Goal: Task Accomplishment & Management: Use online tool/utility

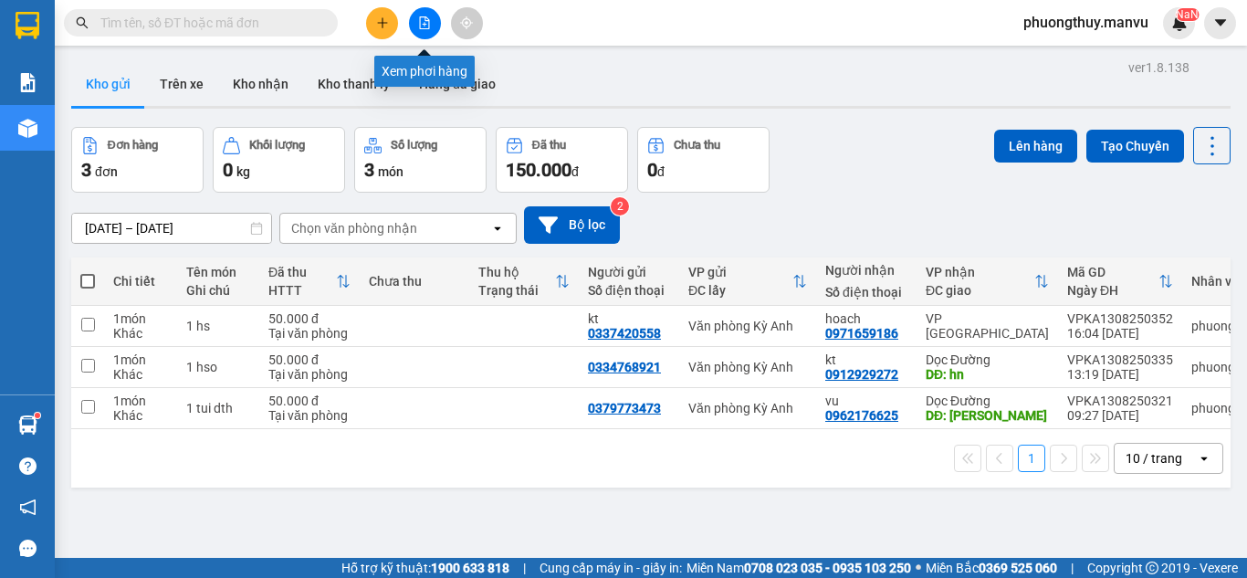
click at [438, 20] on button at bounding box center [425, 23] width 32 height 32
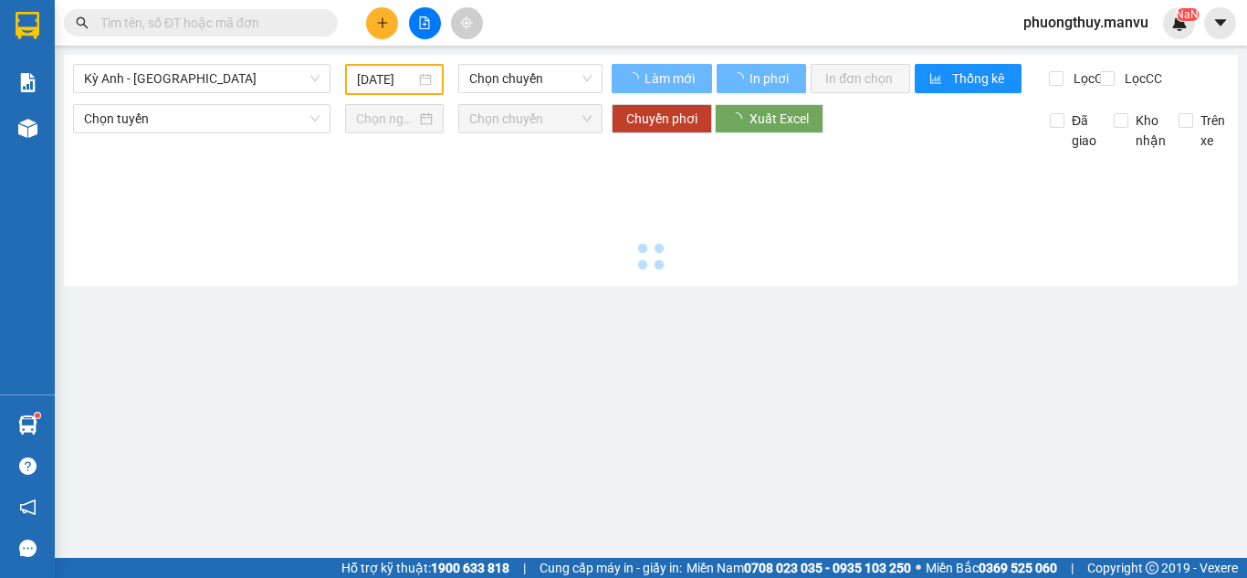
type input "[DATE]"
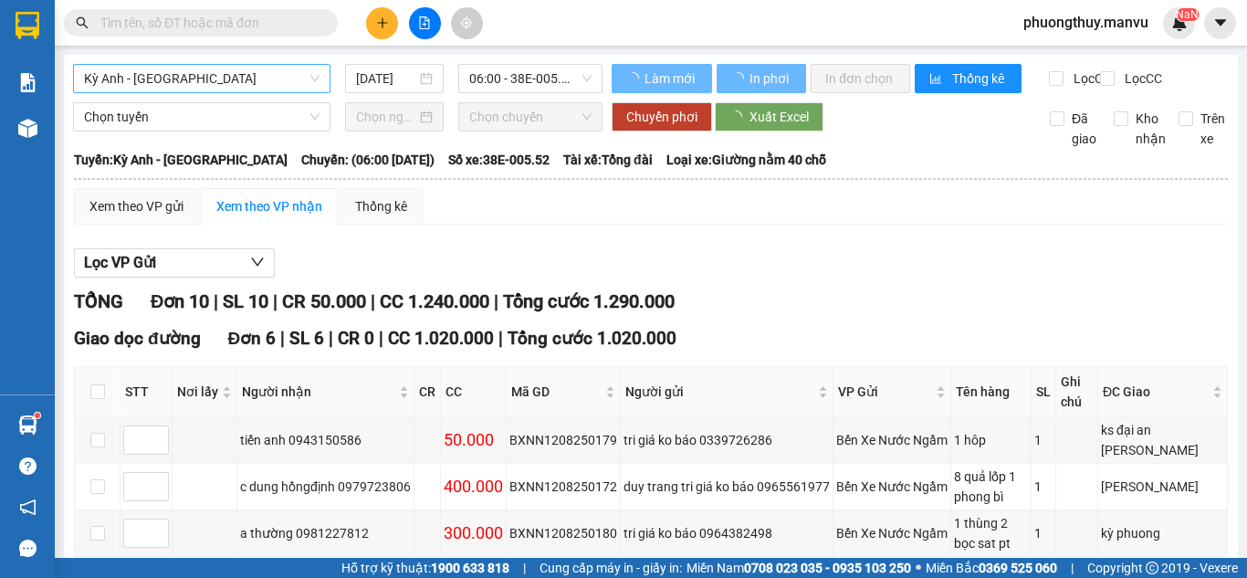
click at [261, 73] on span "Kỳ Anh - [GEOGRAPHIC_DATA]" at bounding box center [201, 78] width 235 height 27
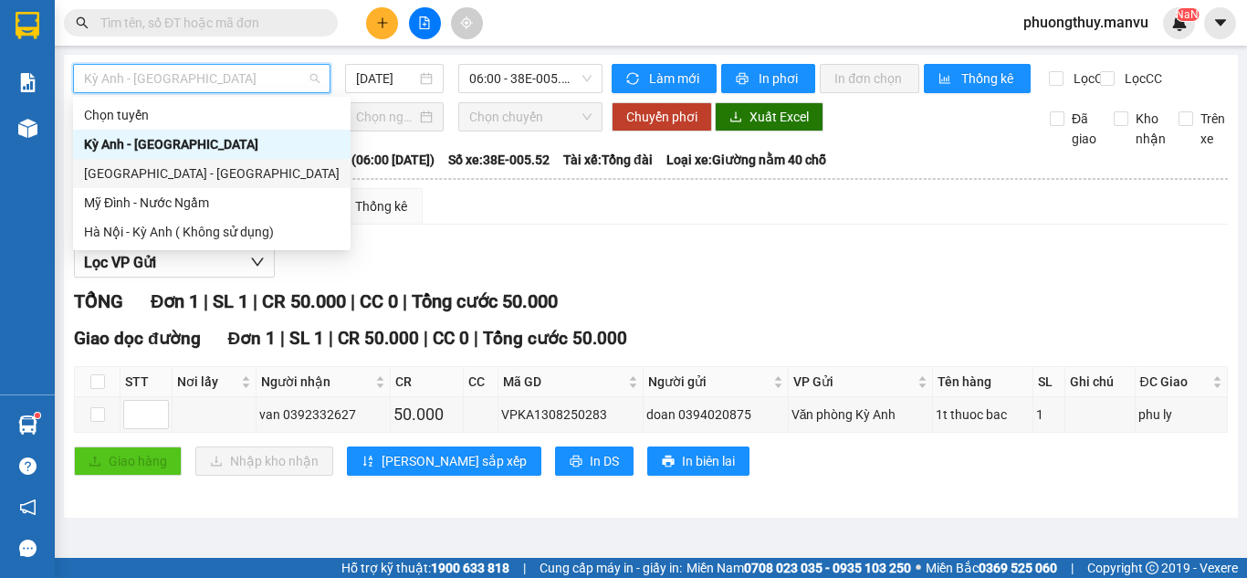
click at [207, 165] on div "[GEOGRAPHIC_DATA] - [GEOGRAPHIC_DATA]" at bounding box center [212, 173] width 256 height 20
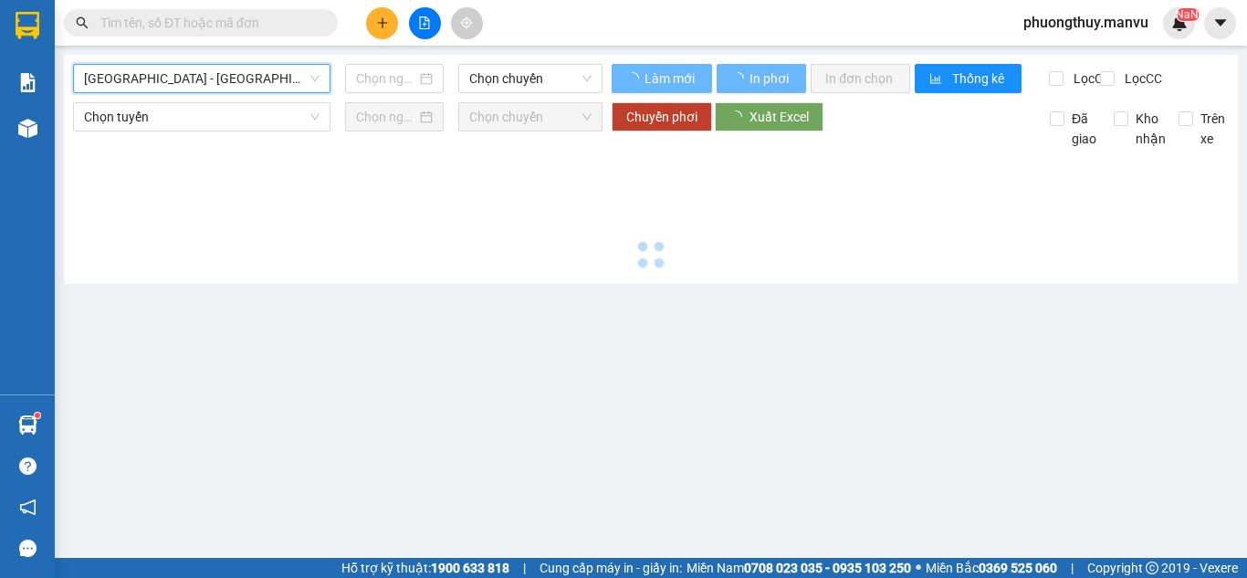
type input "[DATE]"
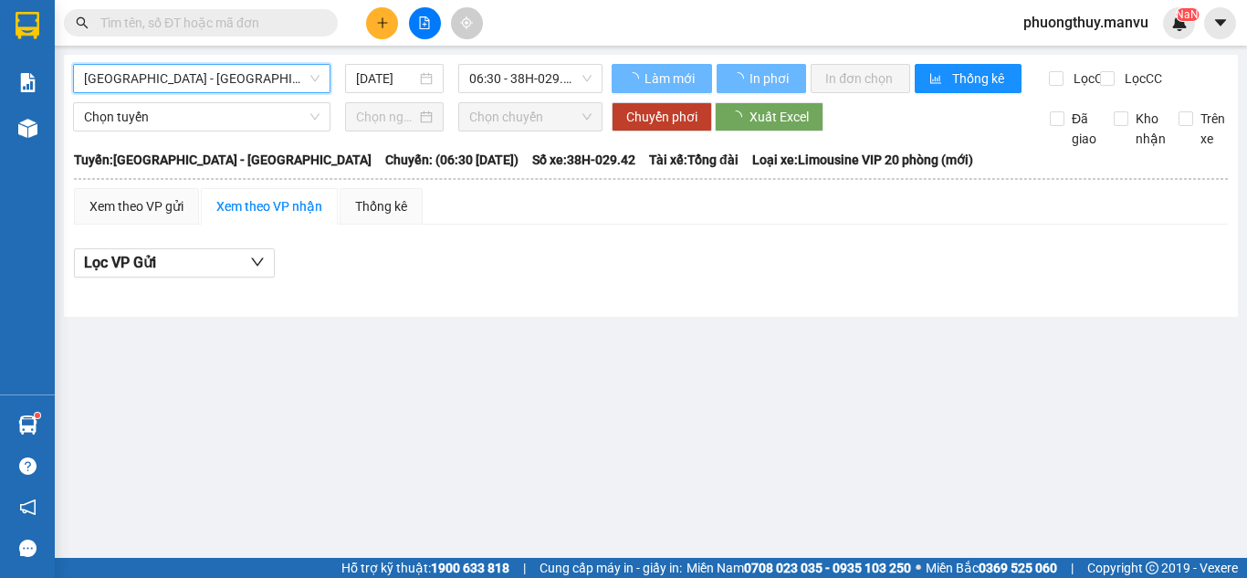
click at [491, 93] on div "[GEOGRAPHIC_DATA] - [GEOGRAPHIC_DATA] [GEOGRAPHIC_DATA] [GEOGRAPHIC_DATA] - [GE…" at bounding box center [337, 78] width 529 height 29
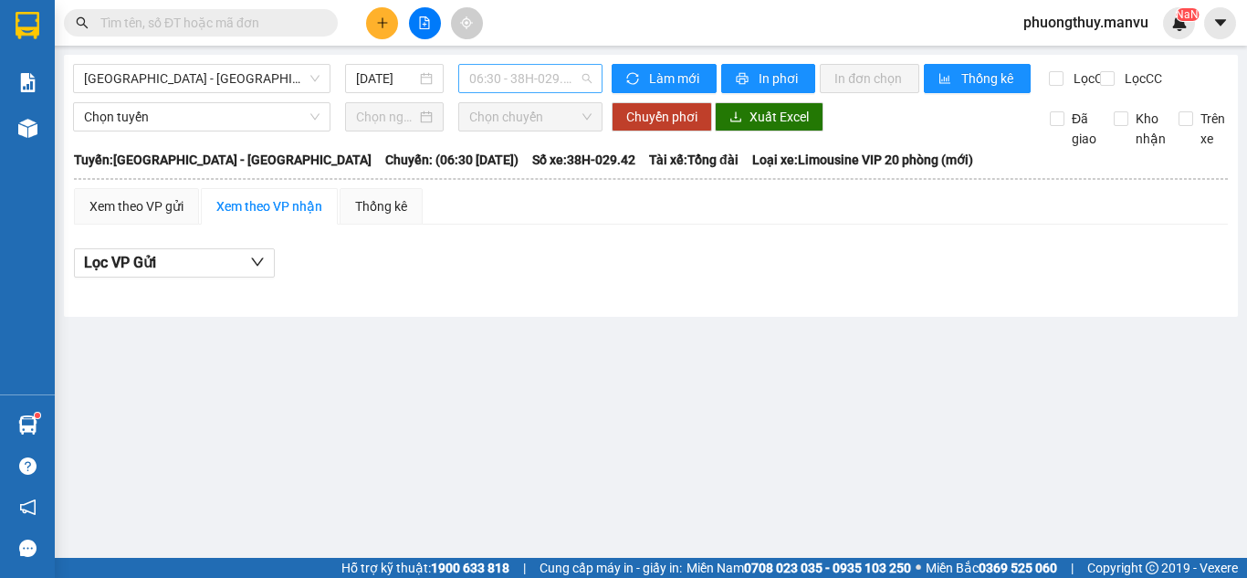
click at [501, 77] on span "06:30 - 38H-029.42" at bounding box center [530, 78] width 122 height 27
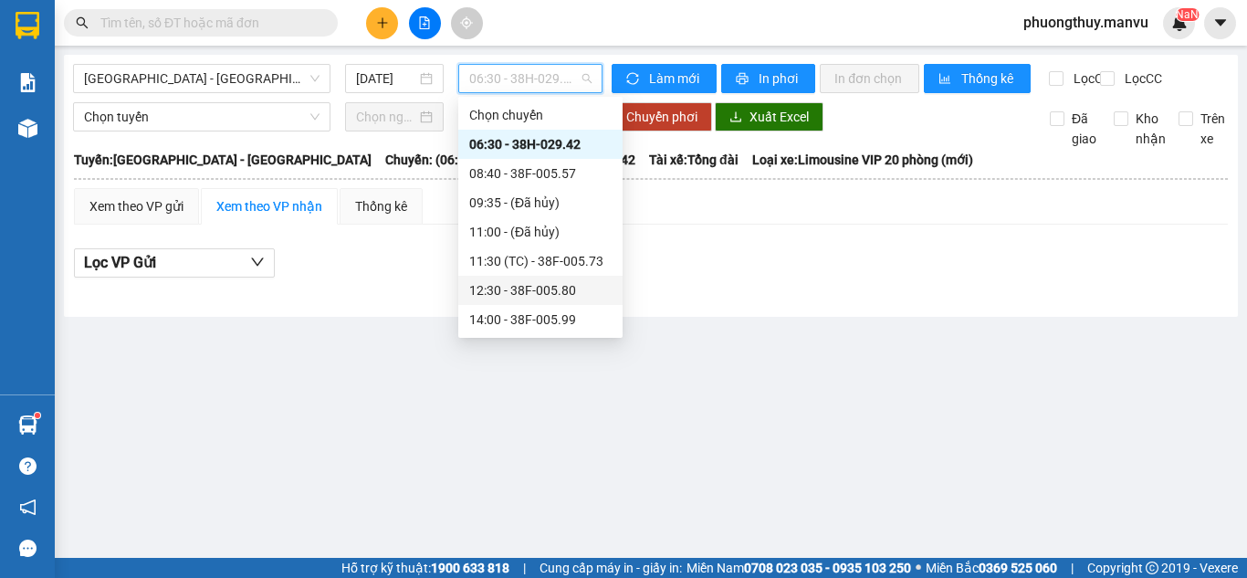
click at [534, 288] on div "12:30 - 38F-005.80" at bounding box center [540, 290] width 142 height 20
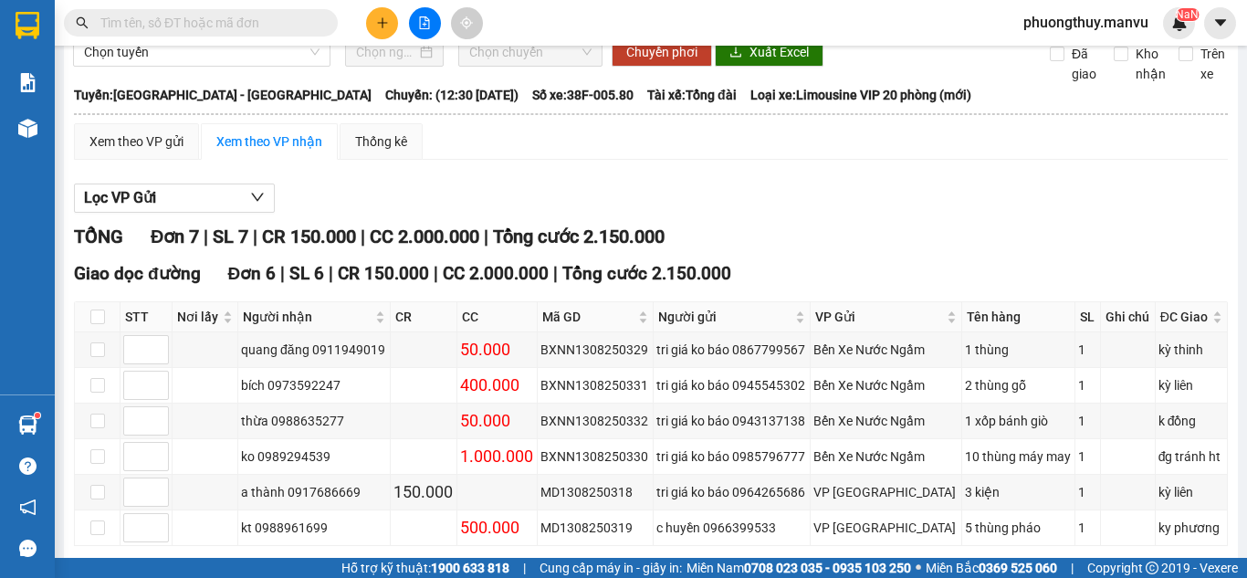
scroll to position [183, 0]
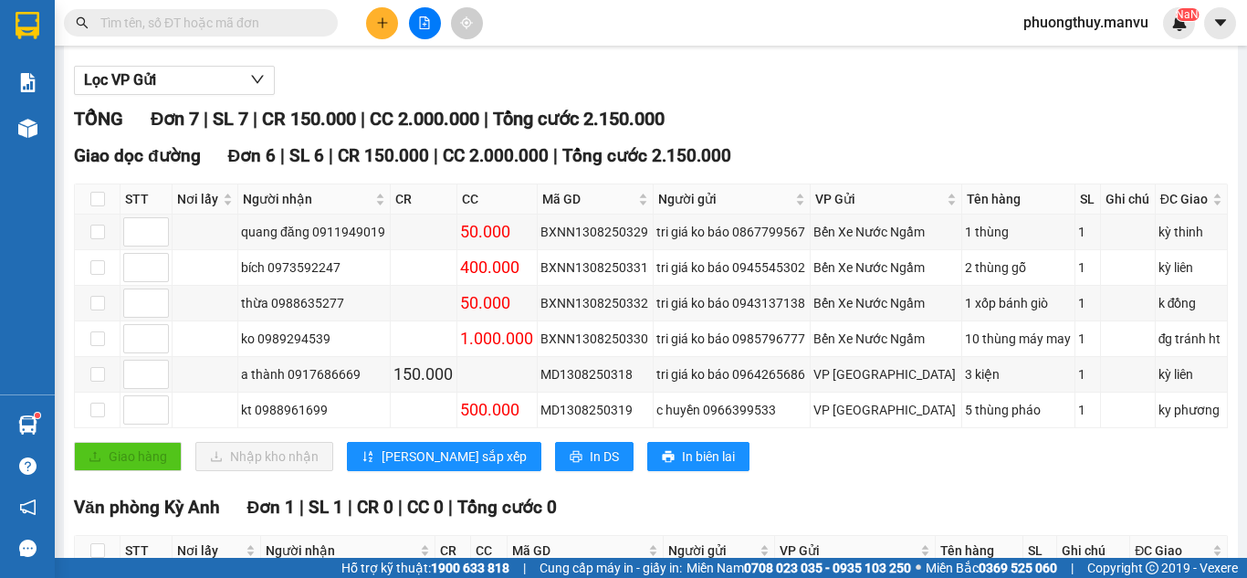
click at [167, 22] on input "text" at bounding box center [207, 23] width 215 height 20
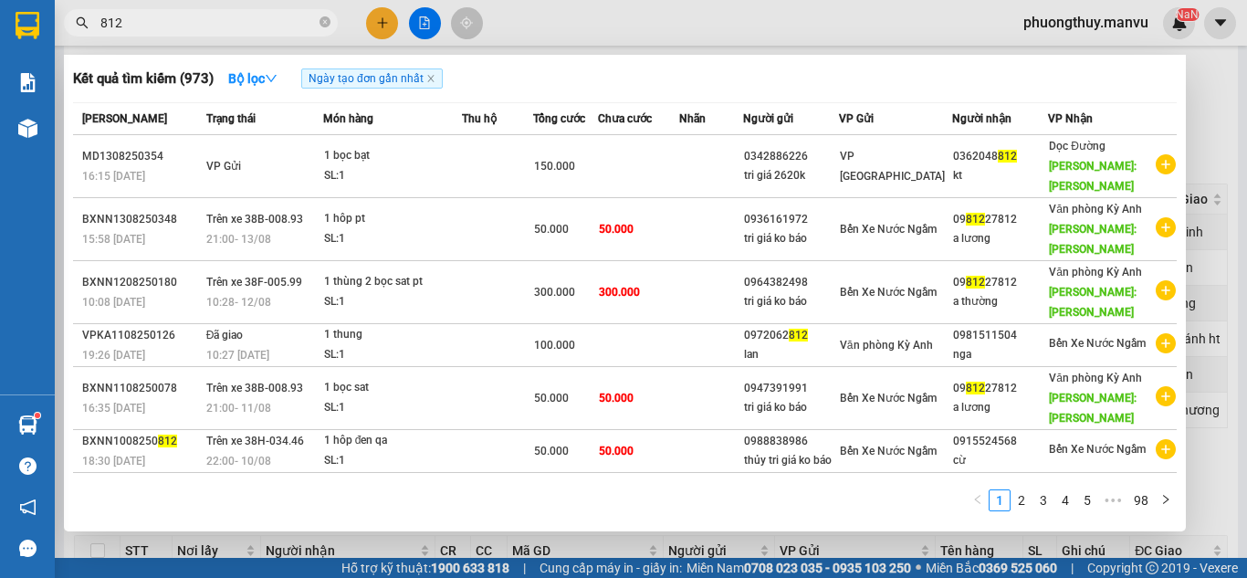
type input "812"
click at [611, 2] on div at bounding box center [623, 289] width 1247 height 578
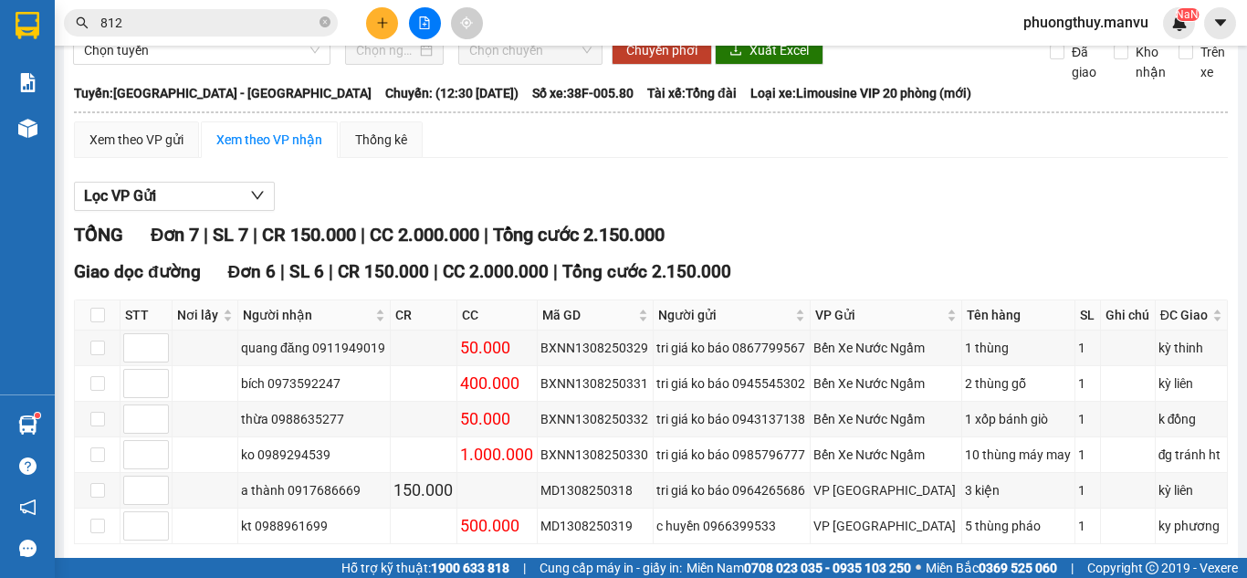
scroll to position [0, 0]
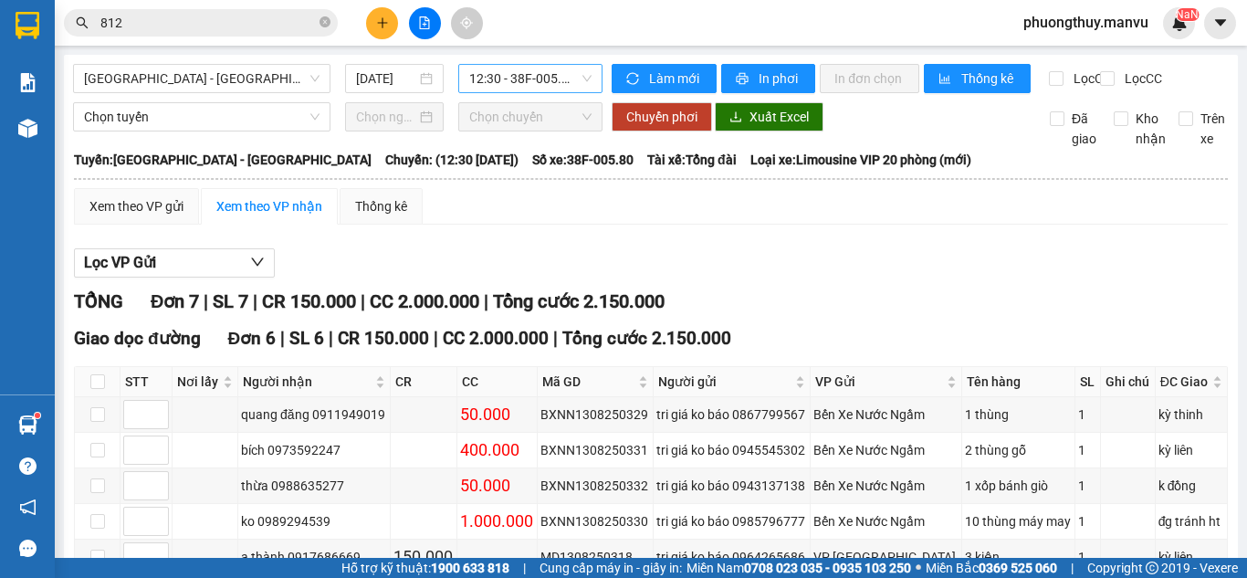
click at [559, 81] on span "12:30 - 38F-005.80" at bounding box center [530, 78] width 122 height 27
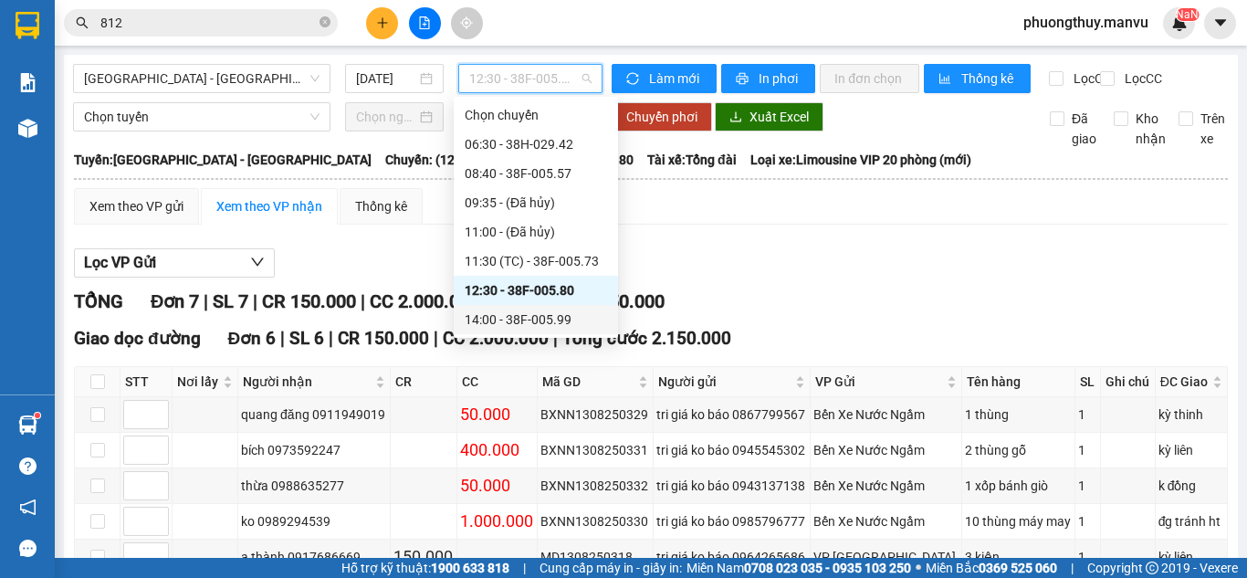
click at [533, 309] on div "14:00 - 38F-005.99" at bounding box center [536, 319] width 142 height 20
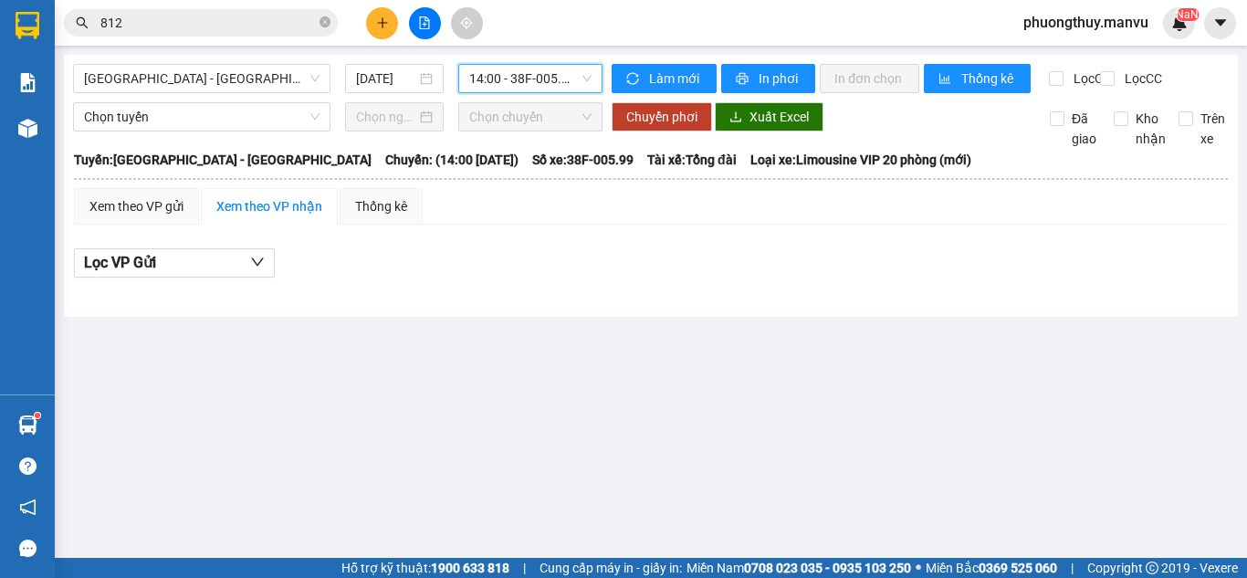
click at [575, 88] on span "14:00 - 38F-005.99" at bounding box center [530, 78] width 122 height 27
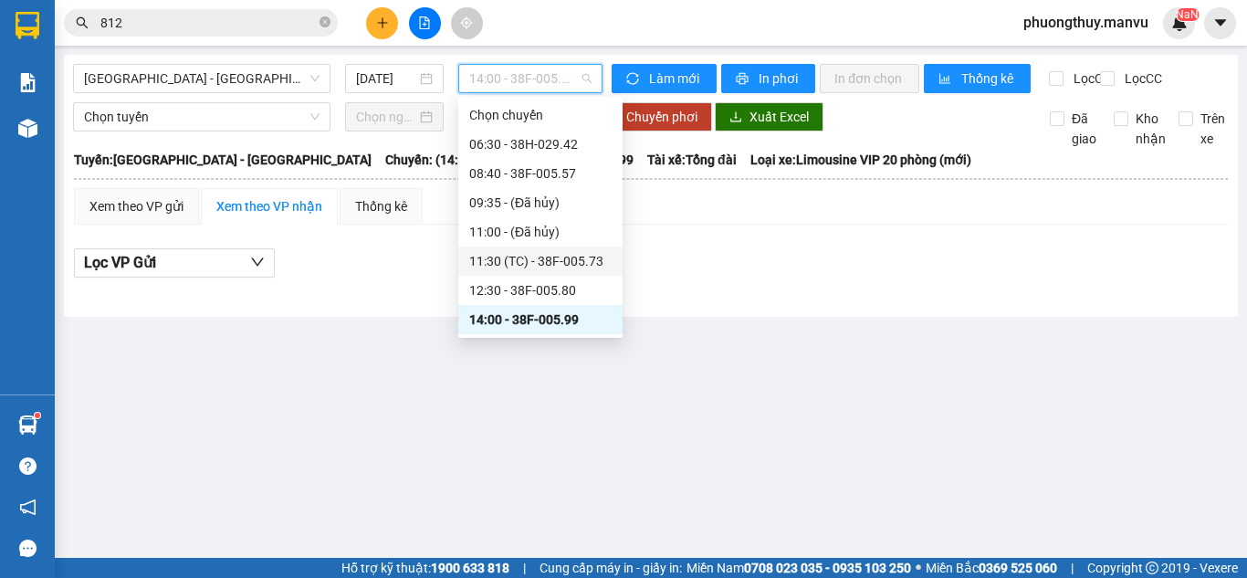
click at [559, 262] on div "11:30 (TC) - 38F-005.73" at bounding box center [540, 261] width 142 height 20
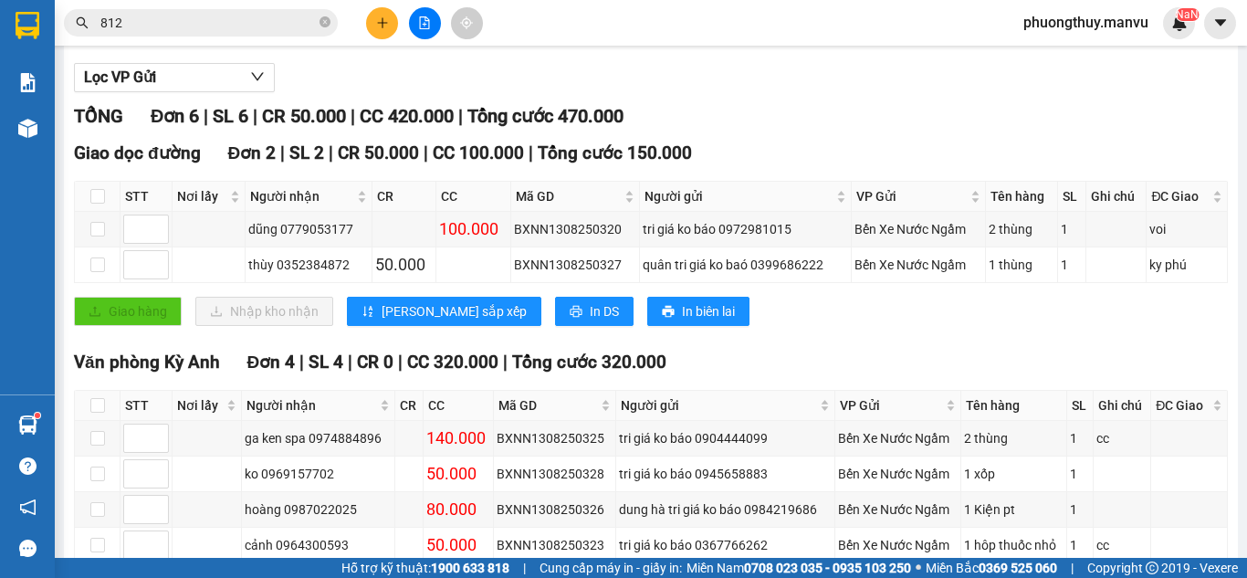
scroll to position [300, 0]
